Goal: Transaction & Acquisition: Purchase product/service

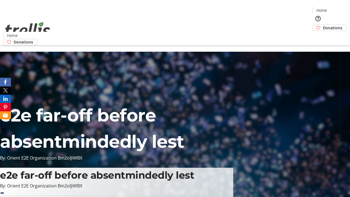
click at [323, 25] on span "Donations" at bounding box center [332, 28] width 19 height 6
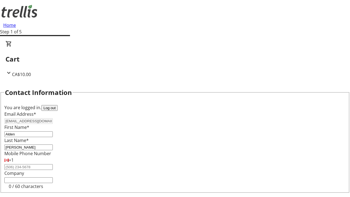
select select "CA"
select select "BC"
type input "Kelowna"
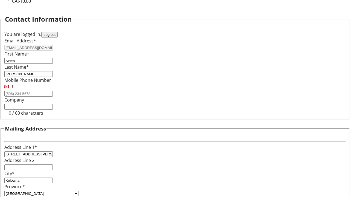
type input "V1Y 0C2"
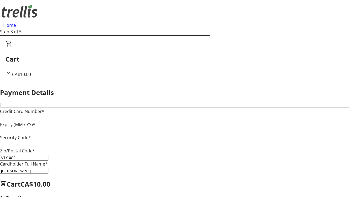
type input "V1Y 0C2"
